Goal: Information Seeking & Learning: Learn about a topic

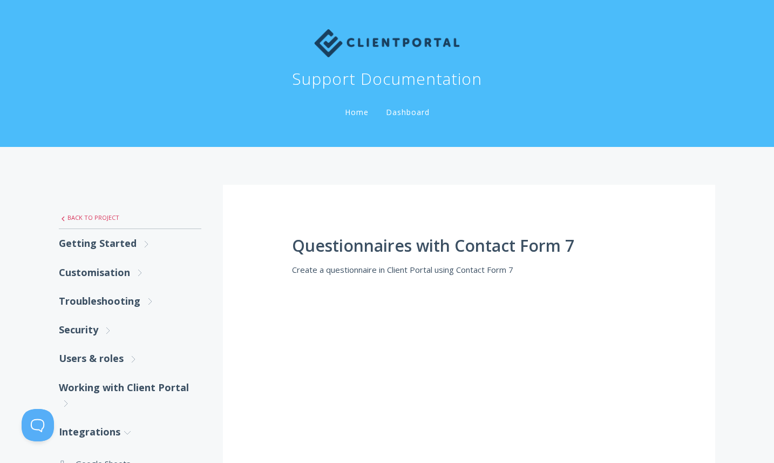
click at [101, 222] on link ".st0{fill:none;stroke:#000000;stroke-width:2;stroke-miterlimit:10;} Untitled-27…" at bounding box center [130, 217] width 143 height 23
